Goal: Check status

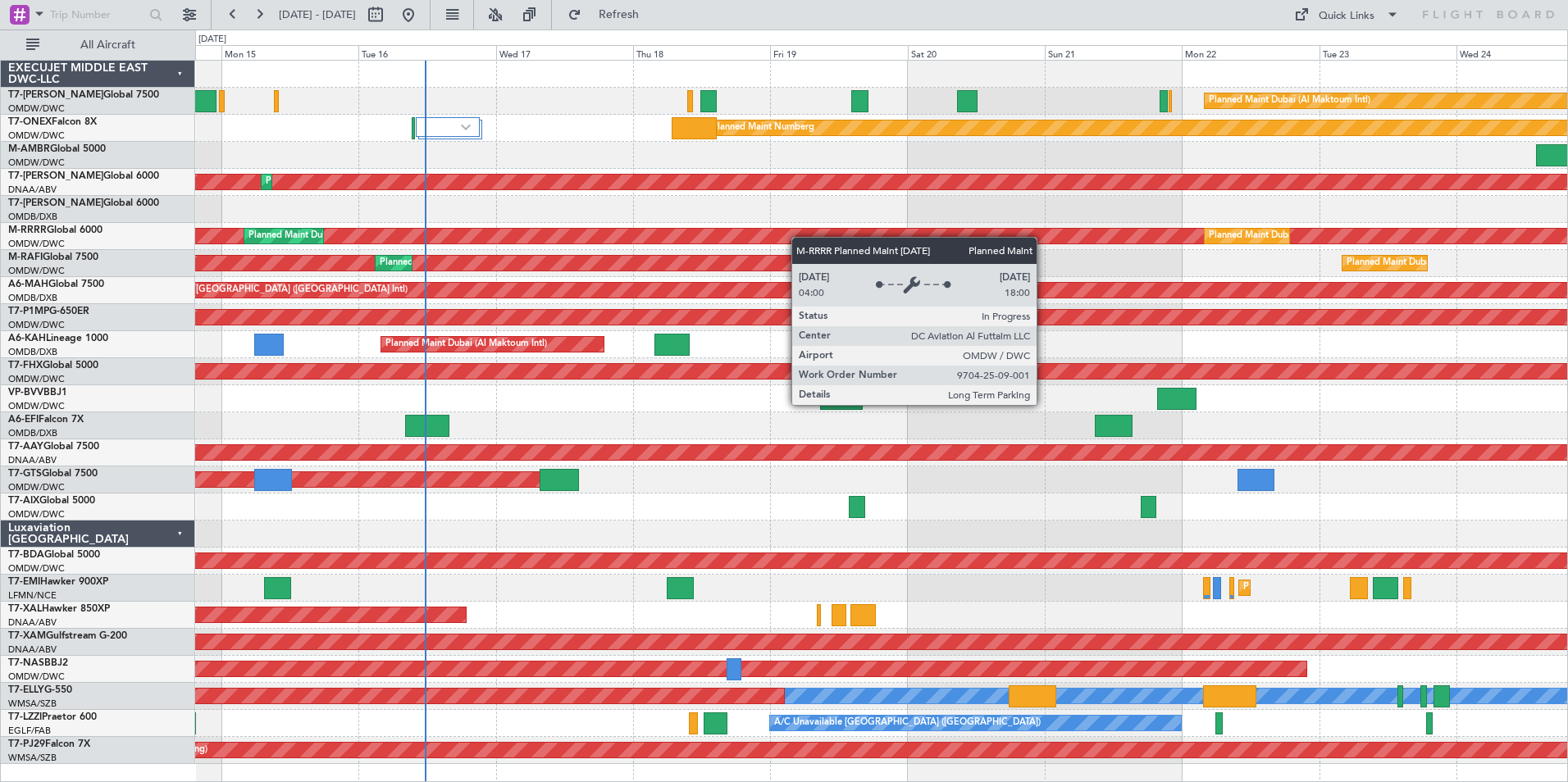
click at [1078, 235] on div "Planned Maint Dubai (Al Maktoum Intl) Planned Maint Nurnberg Planned Maint [GEO…" at bounding box center [881, 412] width 1372 height 703
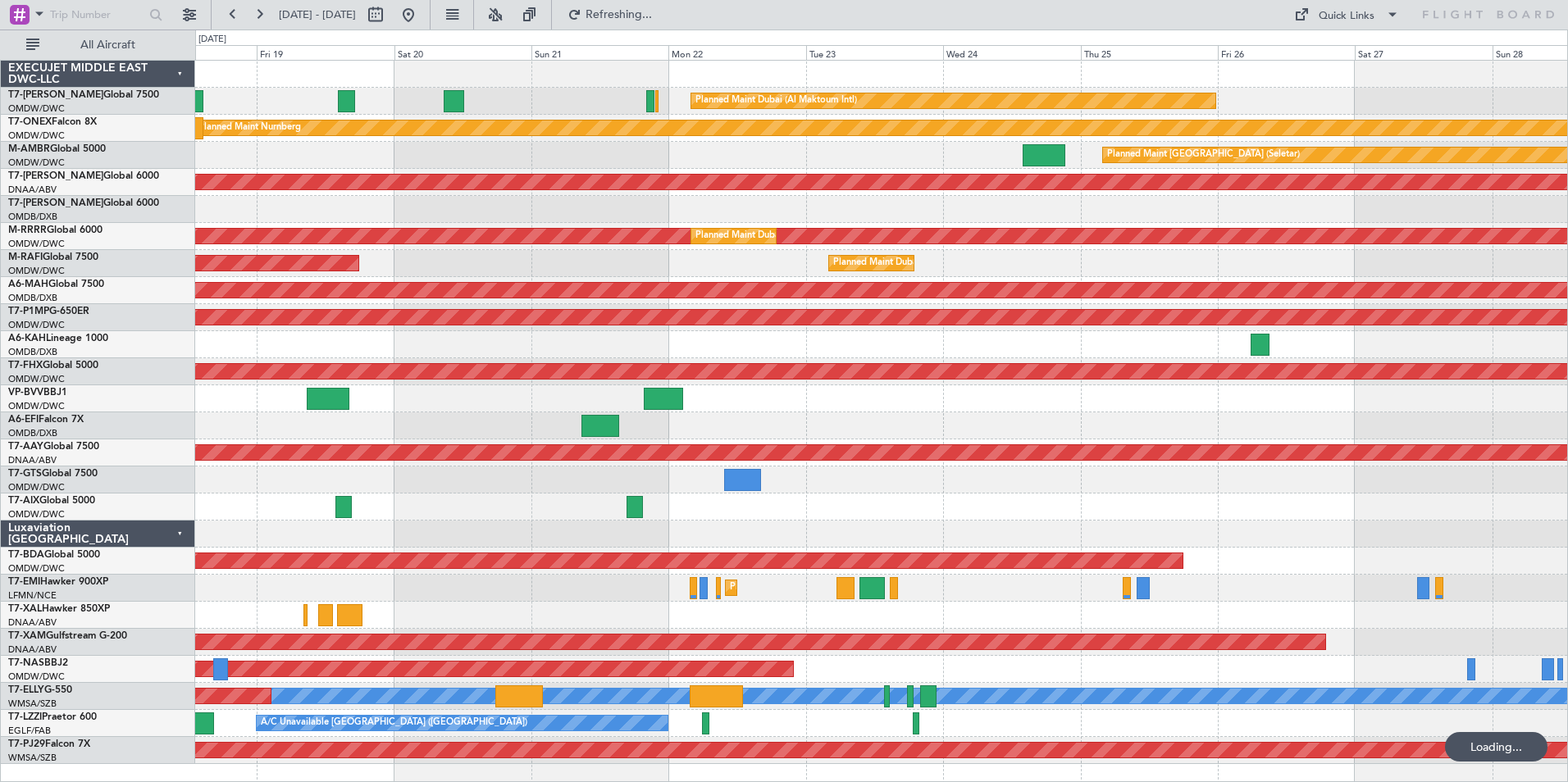
click at [266, 217] on div at bounding box center [881, 209] width 1372 height 27
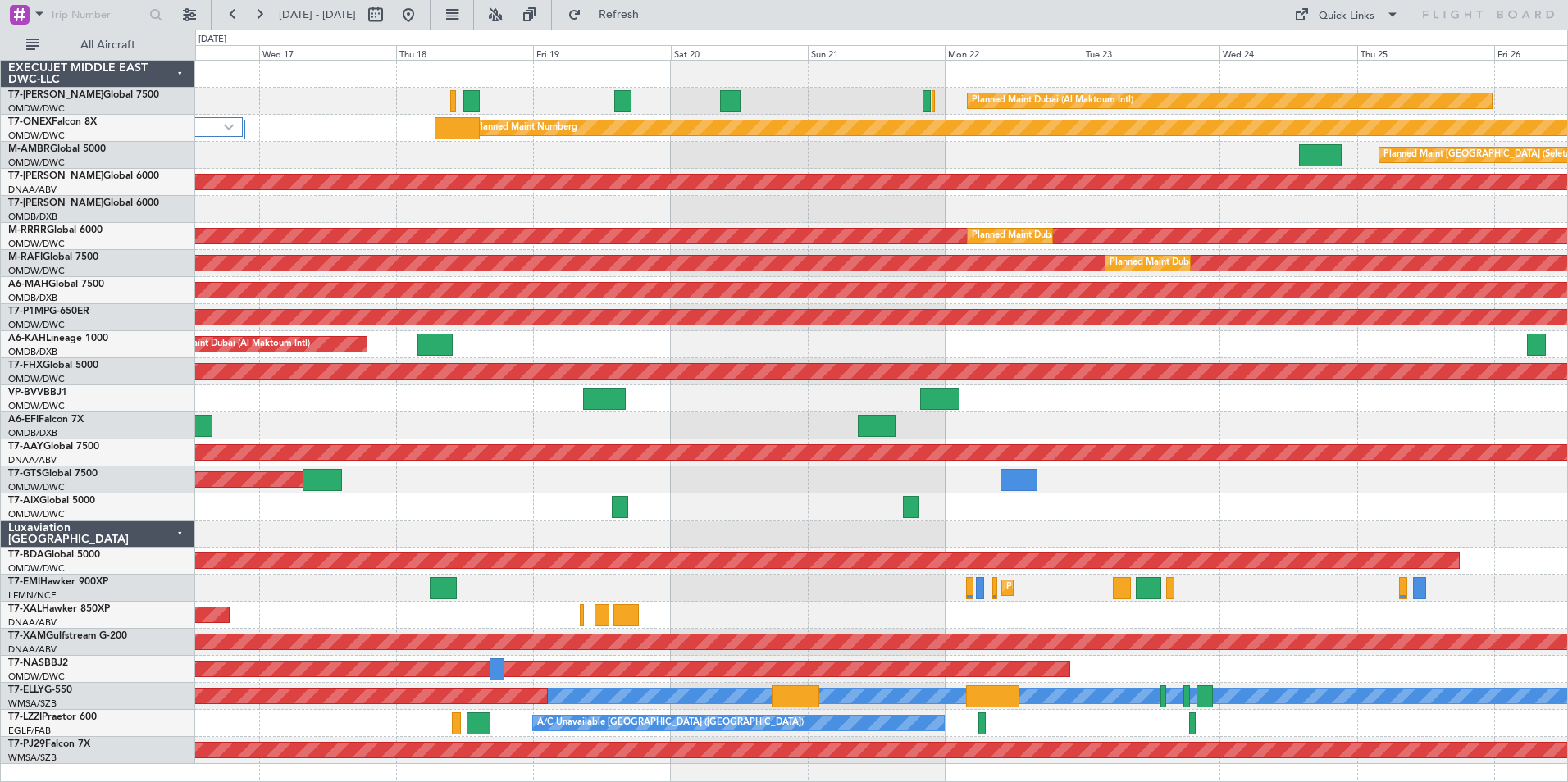
click at [326, 145] on div "Planned Maint [GEOGRAPHIC_DATA] (Seletar)" at bounding box center [881, 155] width 1372 height 27
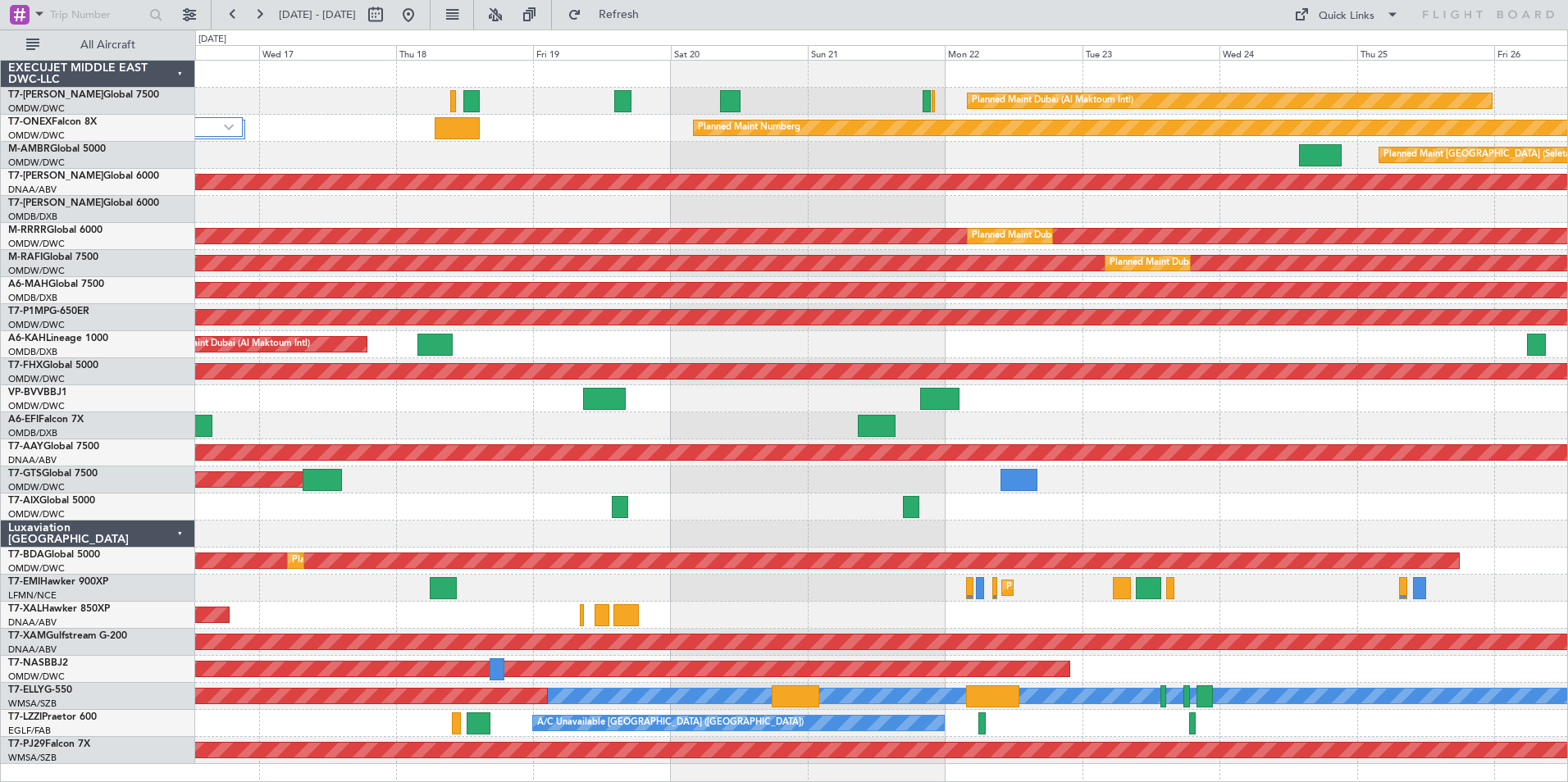
click at [646, 162] on div "Planned Maint [GEOGRAPHIC_DATA] (Seletar)" at bounding box center [881, 155] width 1372 height 27
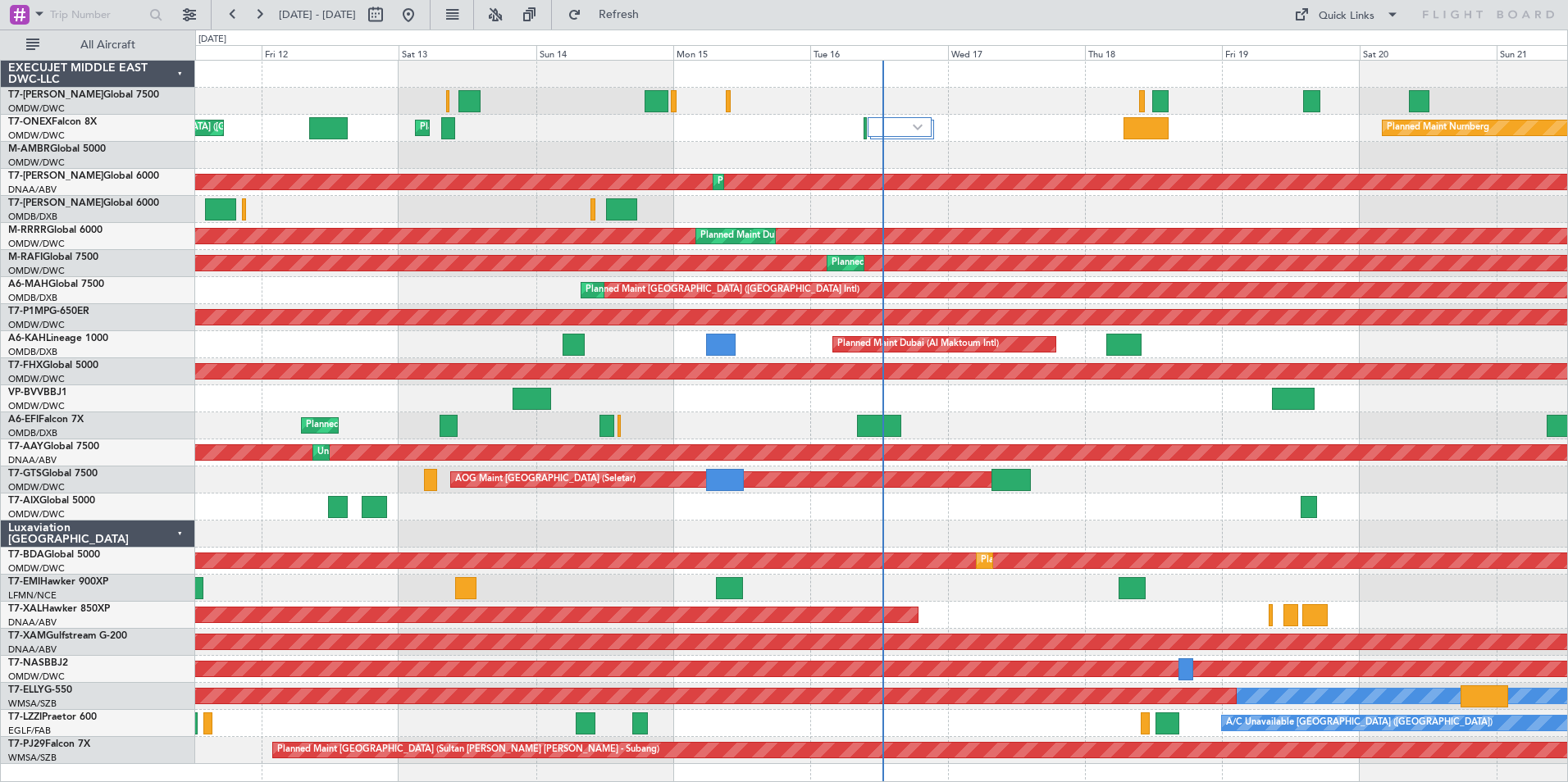
click at [997, 210] on div "Planned Maint Dubai (Al Maktoum Intl) Planned Maint Nurnberg Planned Maint [GEO…" at bounding box center [881, 412] width 1372 height 703
click at [87, 202] on link "T7-AZIZI Global 6000" at bounding box center [84, 204] width 151 height 10
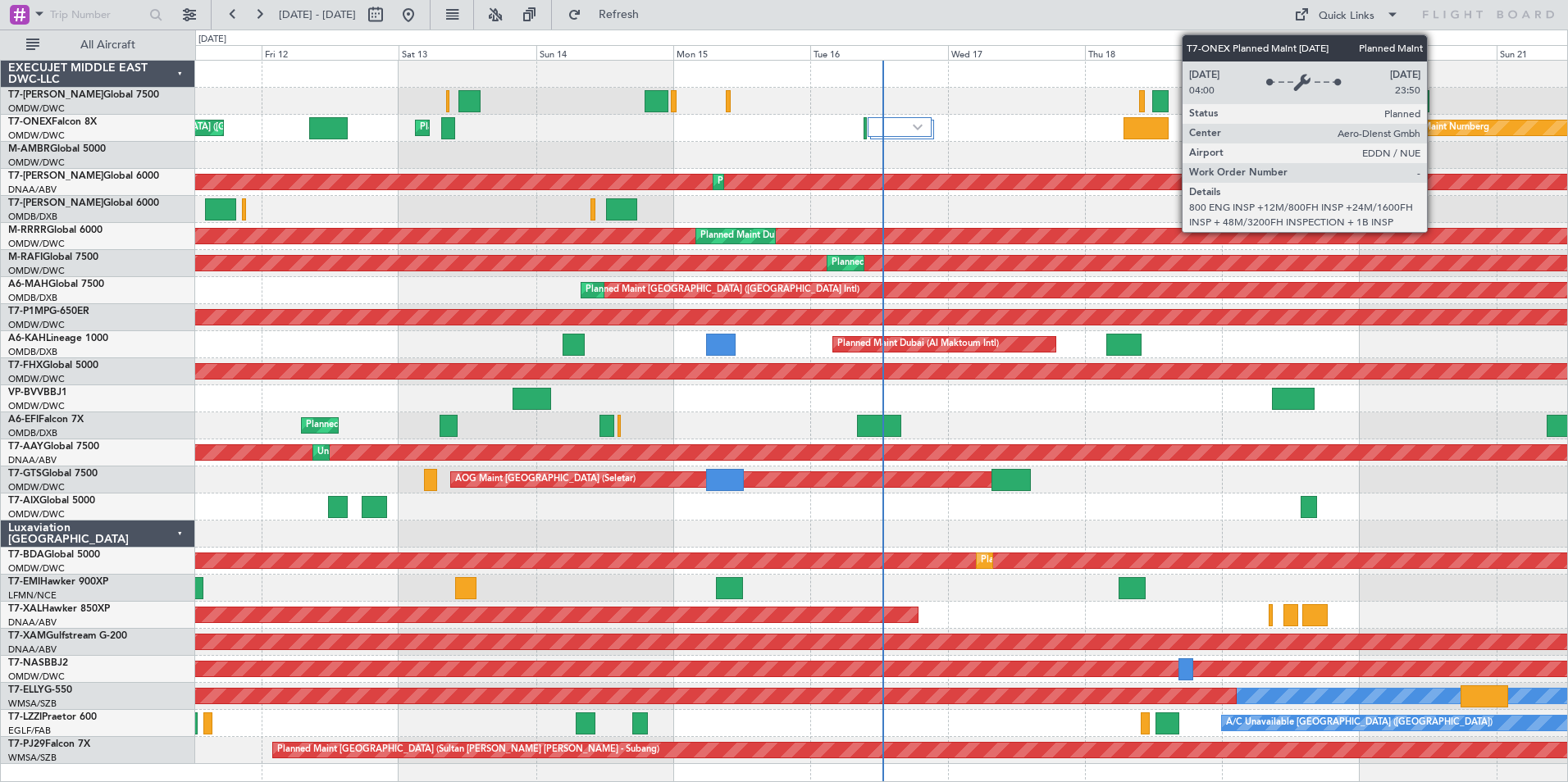
click at [1434, 126] on div "Planned Maint Nurnberg" at bounding box center [1437, 127] width 103 height 25
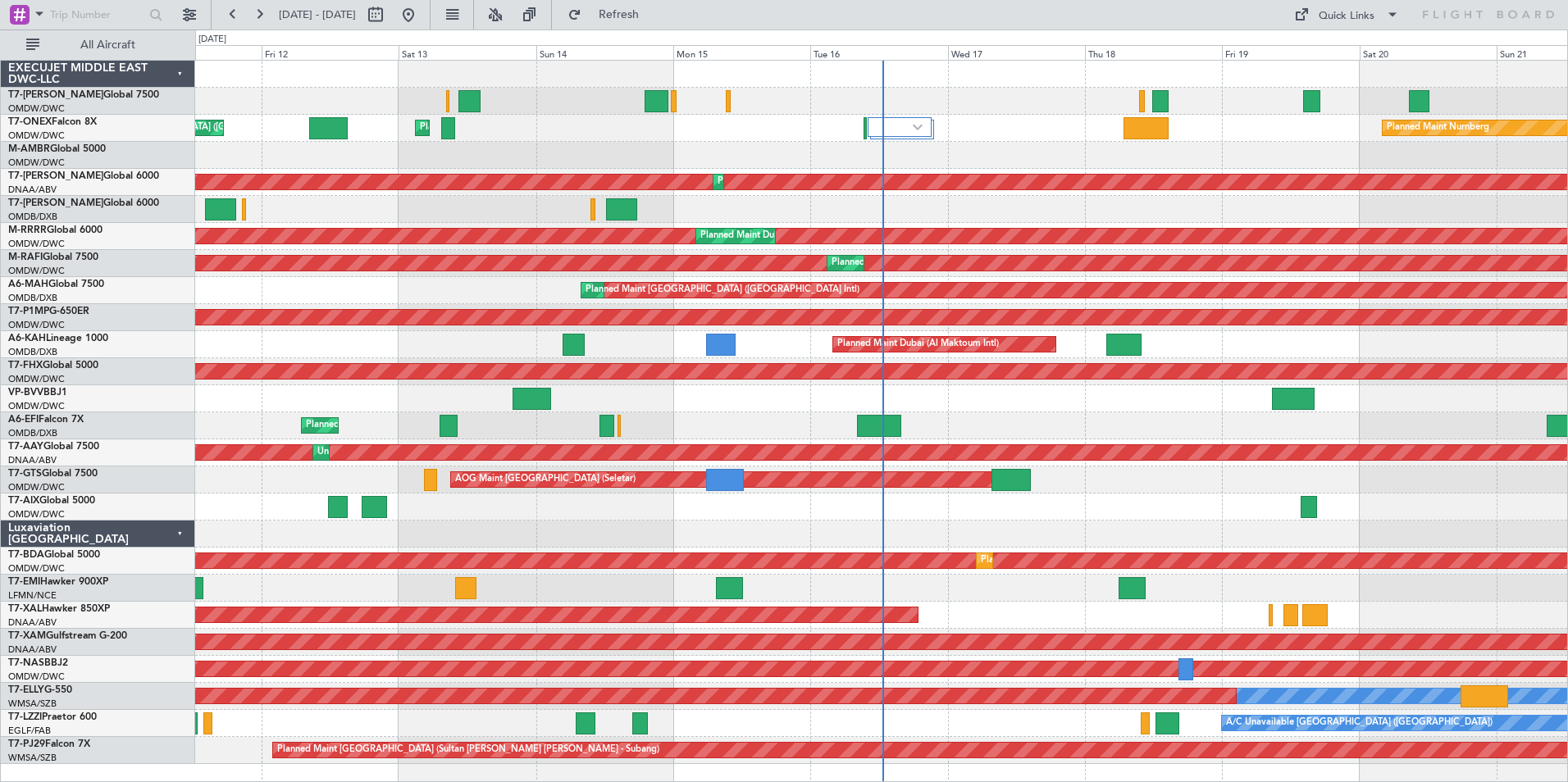
click at [299, 94] on div "Planned Maint Dubai (Al Maktoum Intl)" at bounding box center [881, 101] width 1372 height 27
click at [77, 196] on div "T7-AZIZI Global 6000" at bounding box center [101, 203] width 186 height 14
click at [76, 199] on link "T7-AZIZI Global 6000" at bounding box center [84, 204] width 151 height 10
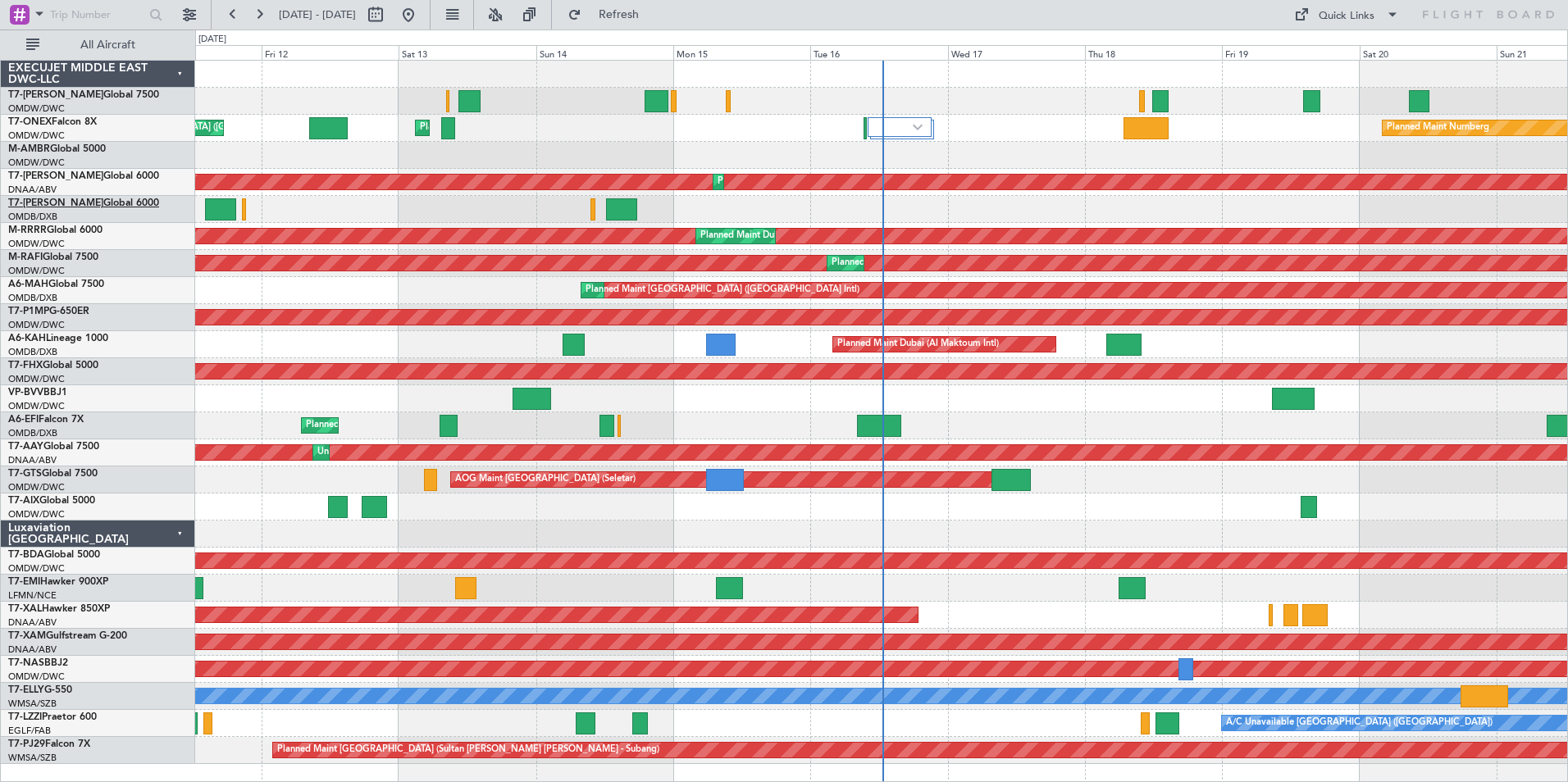
click at [73, 204] on link "T7-AZIZI Global 6000" at bounding box center [84, 204] width 151 height 10
